Goal: Task Accomplishment & Management: Use online tool/utility

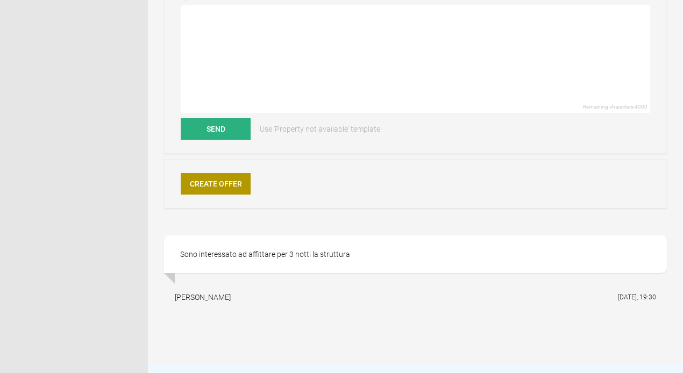
scroll to position [270, 0]
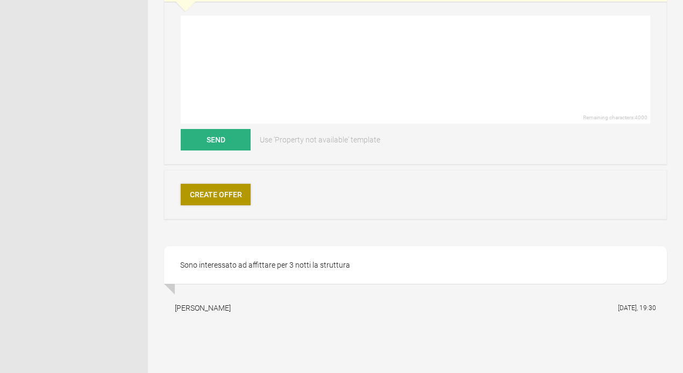
click at [223, 194] on link "Create Offer" at bounding box center [216, 195] width 70 height 22
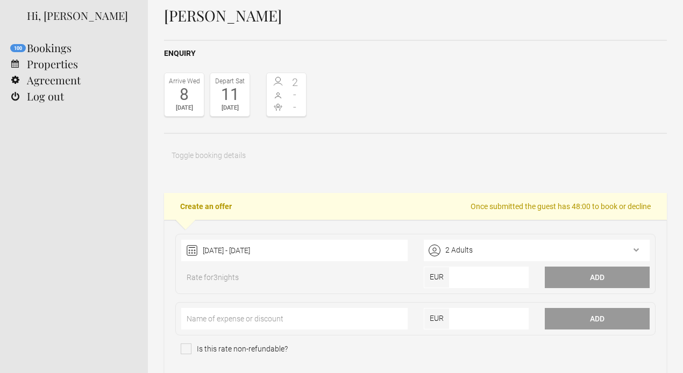
scroll to position [263, 0]
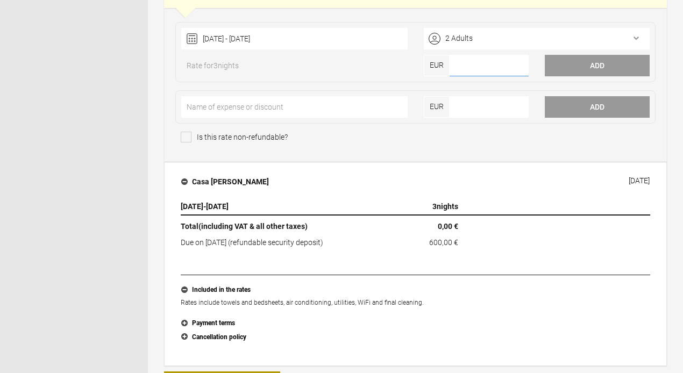
click at [475, 62] on input"] "number" at bounding box center [488, 66] width 79 height 22
type input"] "3675"
click at [592, 66] on button "Add" at bounding box center [597, 66] width 105 height 22
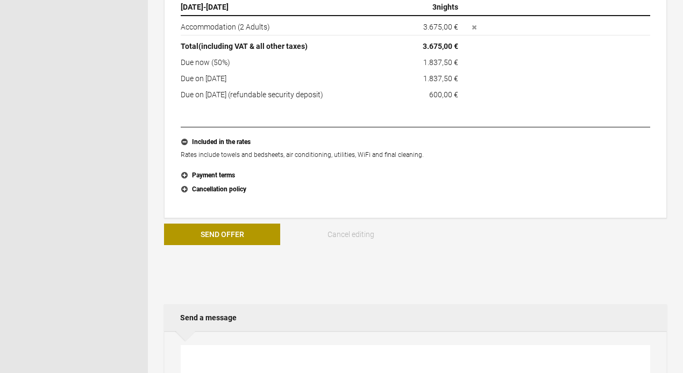
scroll to position [491, 0]
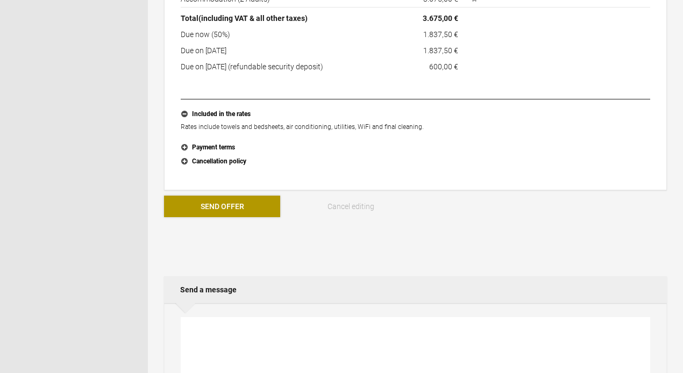
click at [216, 213] on button "Send Offer" at bounding box center [222, 207] width 116 height 22
